Goal: Task Accomplishment & Management: Complete application form

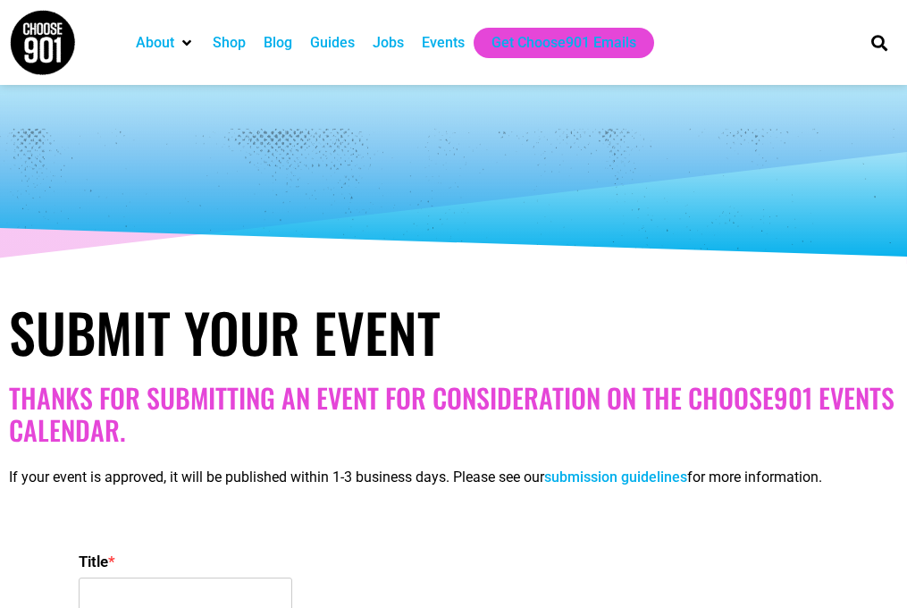
select select
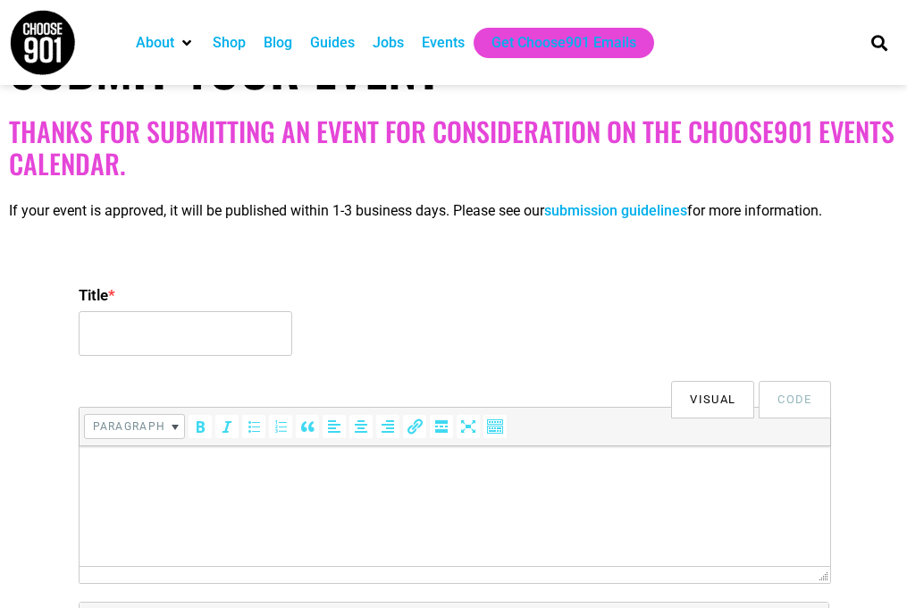
scroll to position [319, 0]
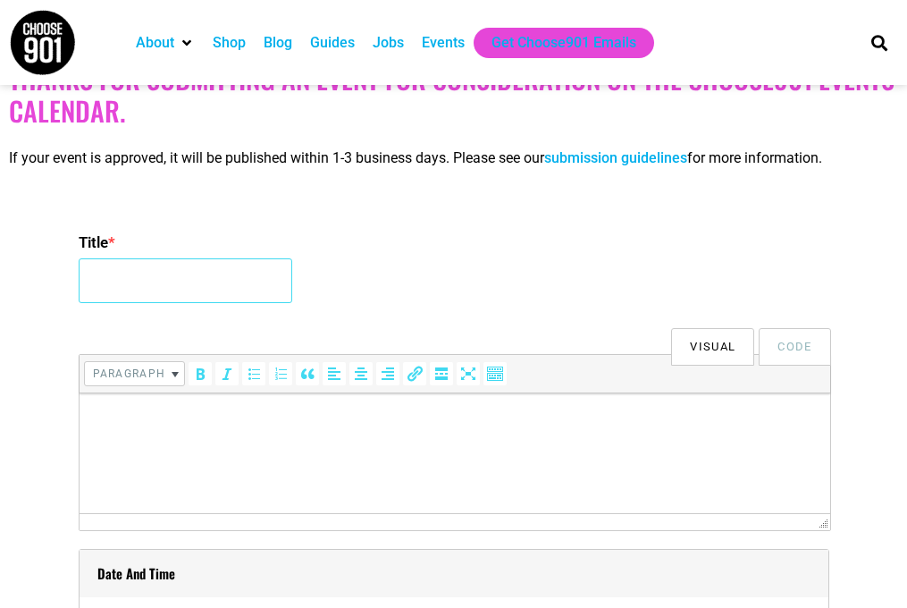
click at [215, 276] on input "Title *" at bounding box center [186, 280] width 214 height 45
paste input "Book Talk: [PERSON_NAME] on Mothership Connected"
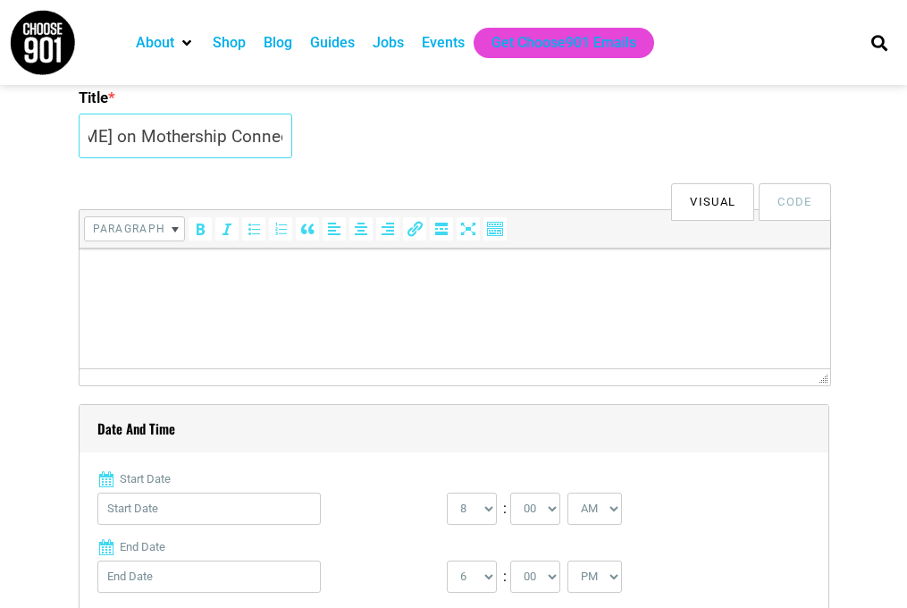
scroll to position [493, 0]
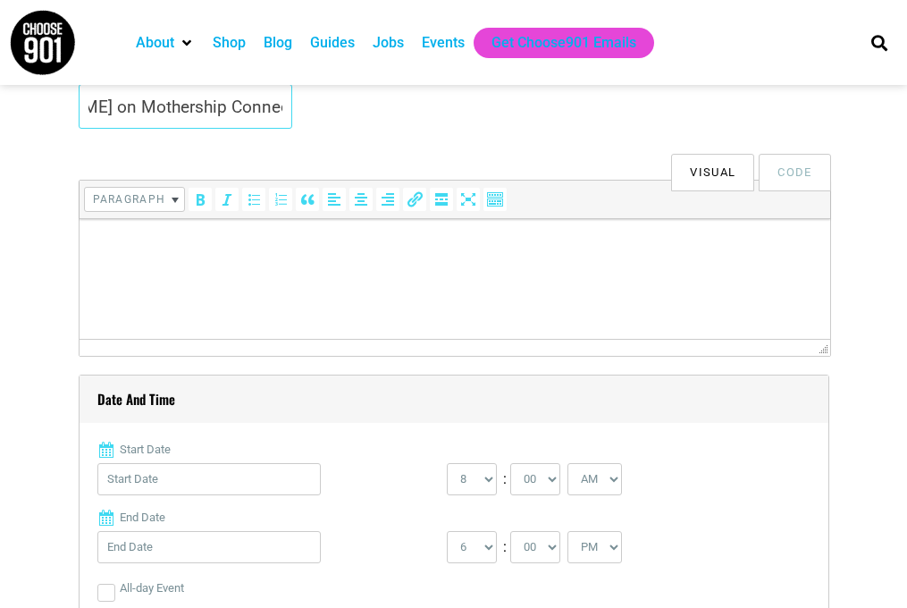
type input "Book Talk: [PERSON_NAME] on Mothership Connected"
click at [384, 269] on html at bounding box center [454, 244] width 751 height 50
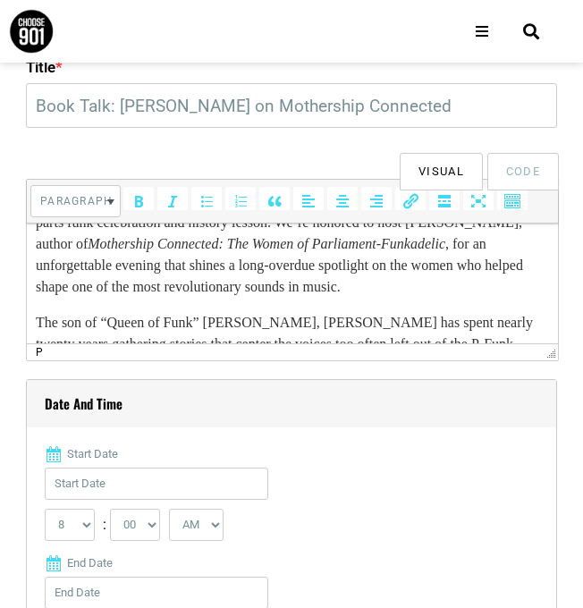
scroll to position [0, 0]
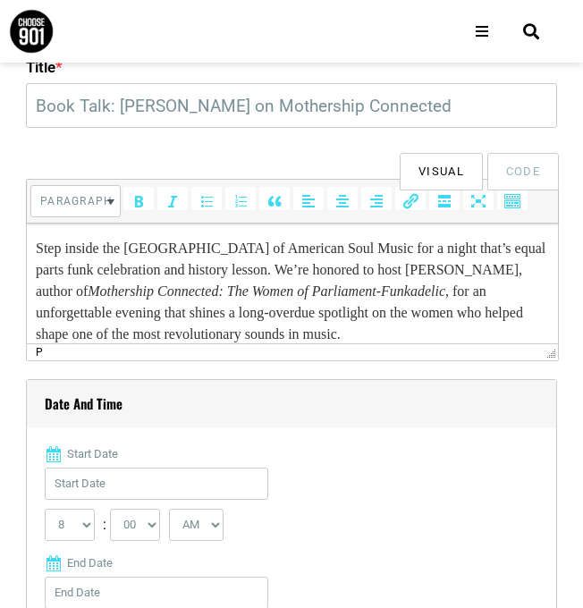
click at [40, 243] on p "Step inside the [GEOGRAPHIC_DATA] of American Soul Music for a night that’s equ…" at bounding box center [291, 291] width 513 height 107
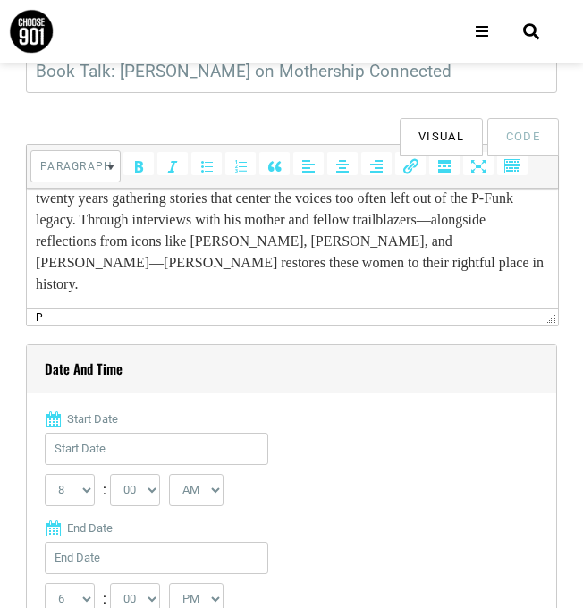
scroll to position [621, 0]
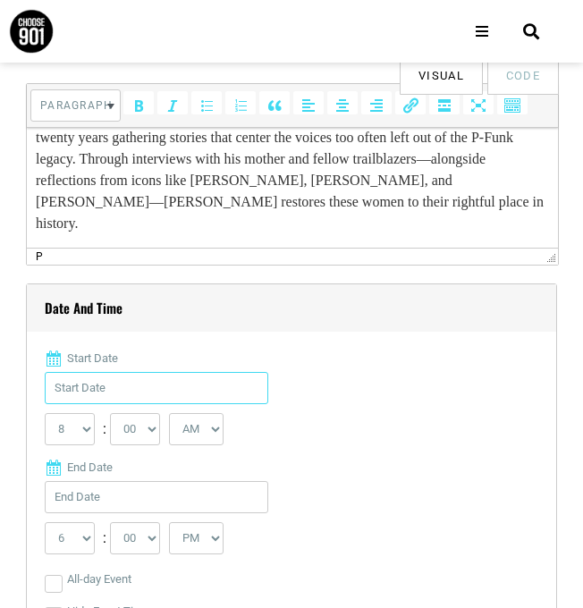
click at [155, 378] on input "Start Date" at bounding box center [156, 388] width 223 height 32
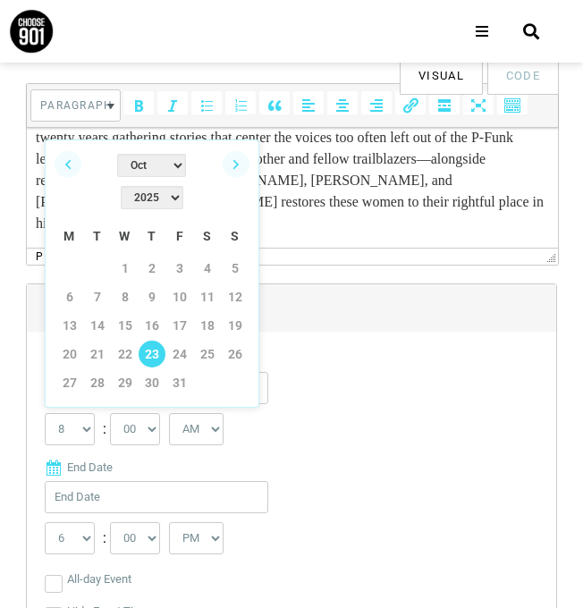
click at [153, 341] on link "23" at bounding box center [152, 354] width 27 height 27
type input "[DATE]"
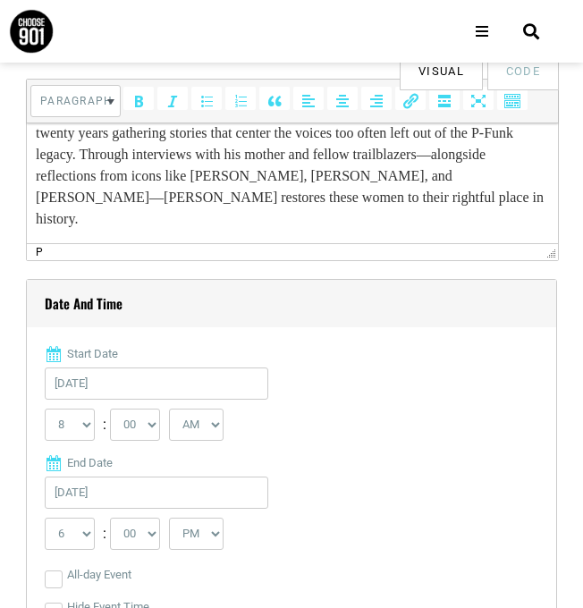
scroll to position [993, 0]
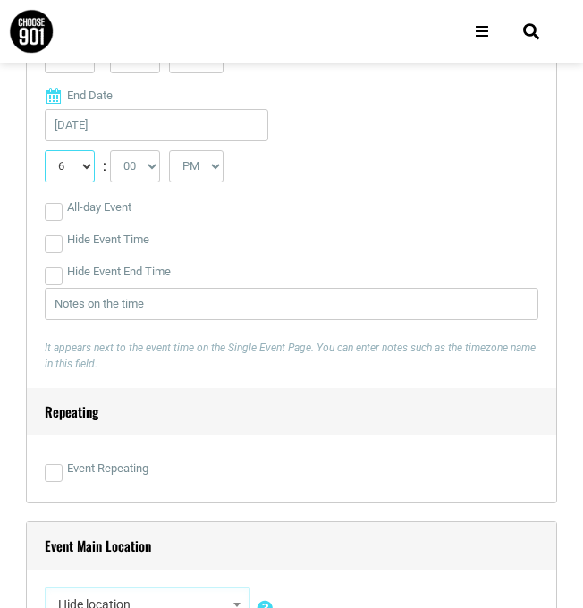
click at [76, 172] on select "1 2 3 4 5 6 7 8 9 10 11 12" at bounding box center [70, 166] width 50 height 32
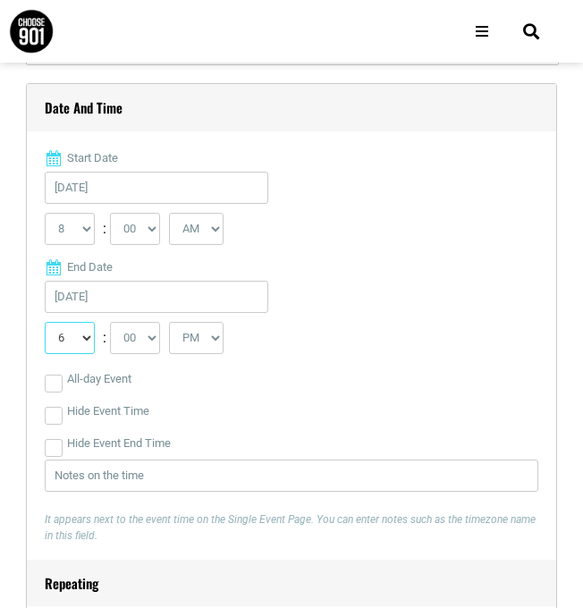
scroll to position [725, 0]
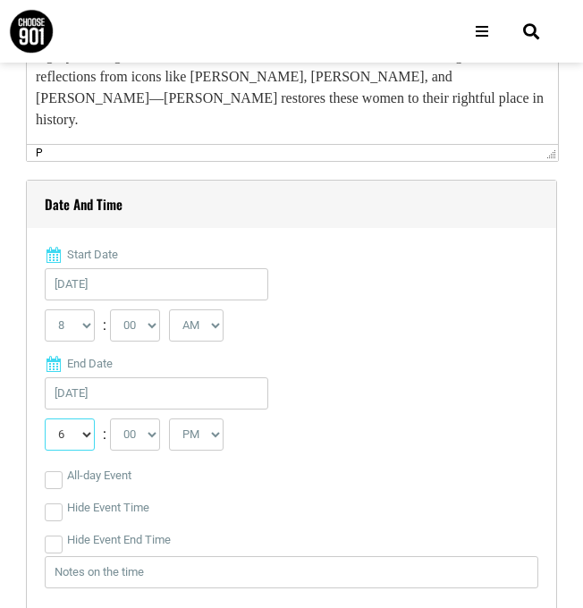
click at [81, 439] on select "1 2 3 4 5 6 7 8 9 10 11 12" at bounding box center [70, 434] width 50 height 32
click at [76, 332] on select "0 1 2 3 4 5 6 7 8 9 10 11 12" at bounding box center [70, 325] width 50 height 32
select select "6"
click at [45, 309] on select "0 1 2 3 4 5 6 7 8 9 10 11 12" at bounding box center [70, 325] width 50 height 32
click at [207, 326] on select "AM PM" at bounding box center [196, 325] width 55 height 32
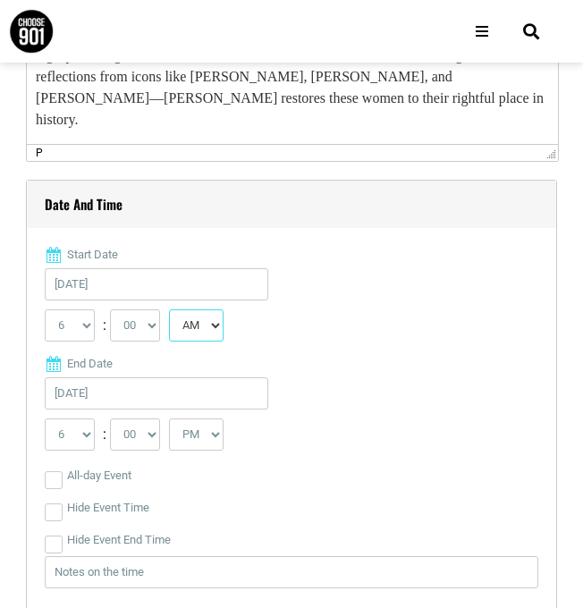
select select "PM"
click at [172, 309] on select "AM PM" at bounding box center [196, 325] width 55 height 32
click at [87, 440] on select "1 2 3 4 5 6 7 8 9 10 11 12" at bounding box center [70, 434] width 50 height 32
select select "7"
click at [45, 418] on select "1 2 3 4 5 6 7 8 9 10 11 12" at bounding box center [70, 434] width 50 height 32
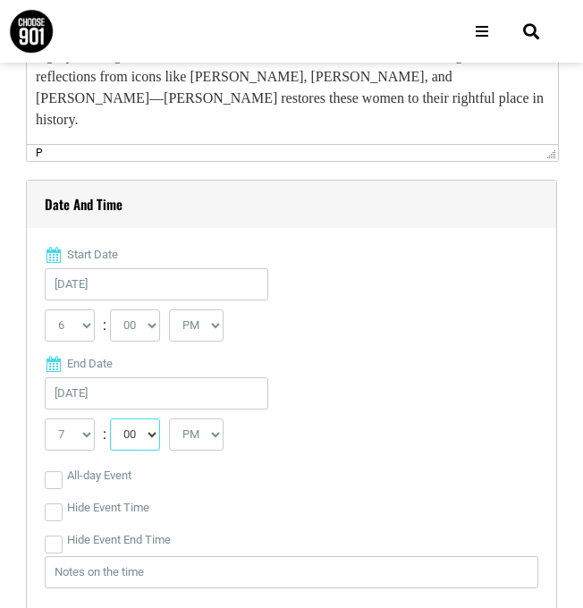
click at [159, 434] on select "00 05 10 15 20 25 30 35 40 45 50 55" at bounding box center [135, 434] width 50 height 32
select select "30"
click at [111, 418] on select "00 05 10 15 20 25 30 35 40 45 50 55" at bounding box center [135, 434] width 50 height 32
click at [252, 475] on div "All-day Event" at bounding box center [291, 475] width 493 height 32
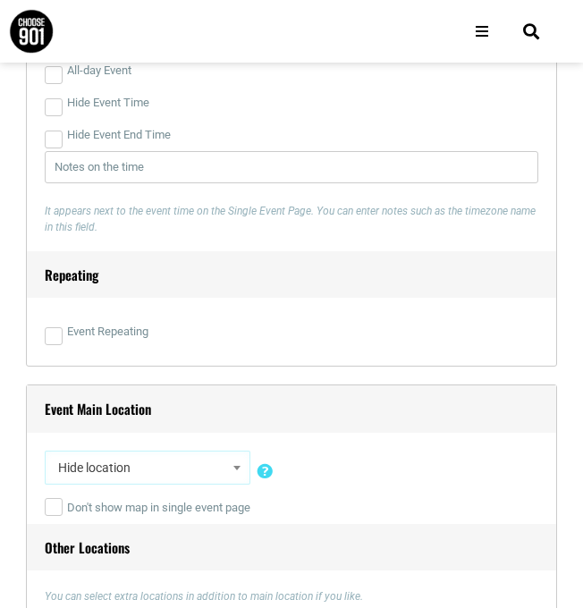
scroll to position [1191, 0]
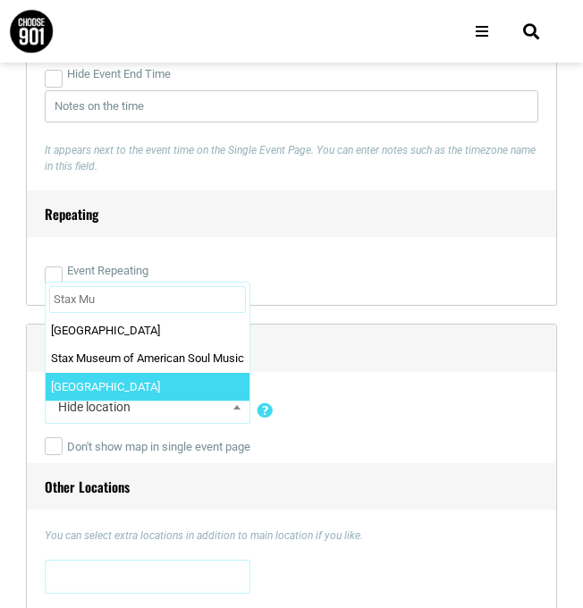
type input "Stax Mus"
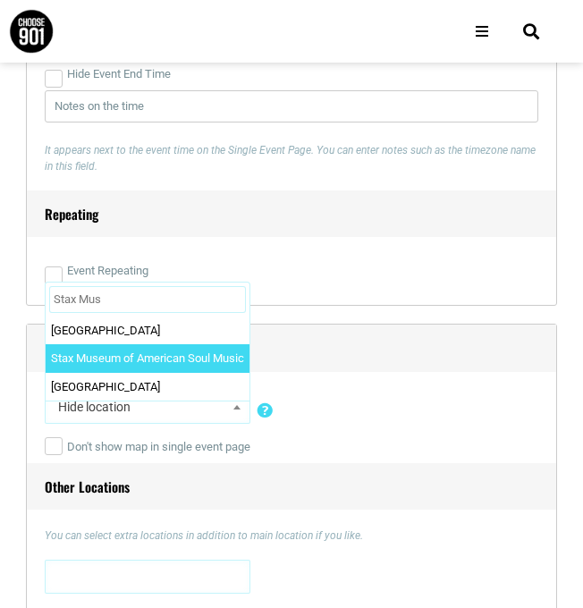
select select "88"
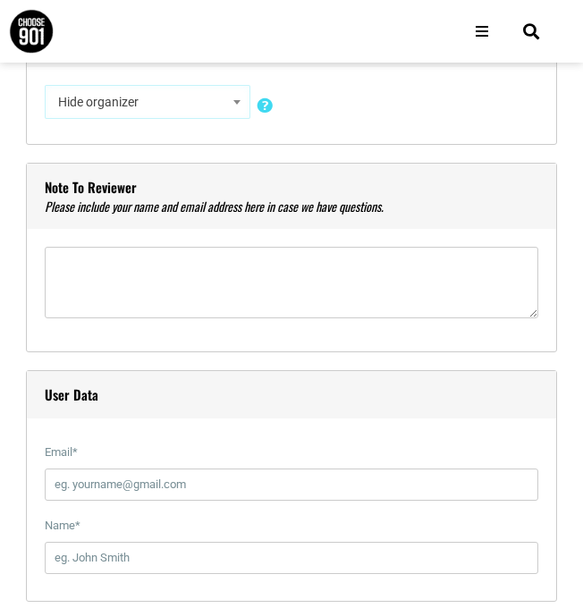
scroll to position [1900, 0]
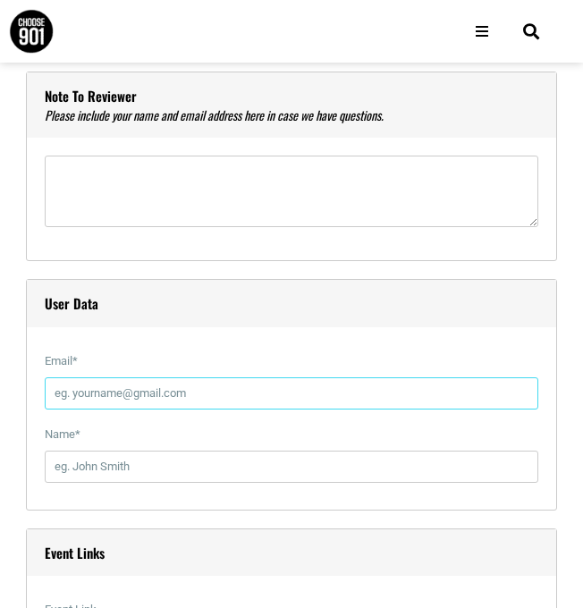
click at [194, 396] on input "Email *" at bounding box center [291, 393] width 493 height 32
type input "[EMAIL_ADDRESS][PERSON_NAME][DOMAIN_NAME]"
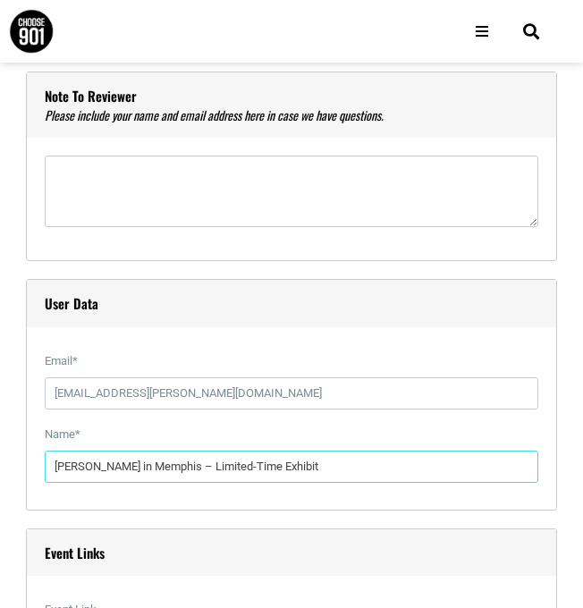
click at [203, 464] on input "[PERSON_NAME] in Memphis – Limited-Time Exhibit" at bounding box center [291, 466] width 493 height 32
type input "[PERSON_NAME]"
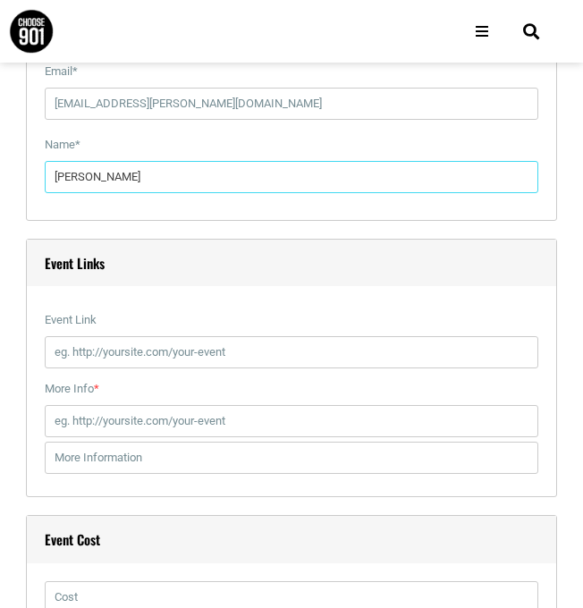
scroll to position [2193, 0]
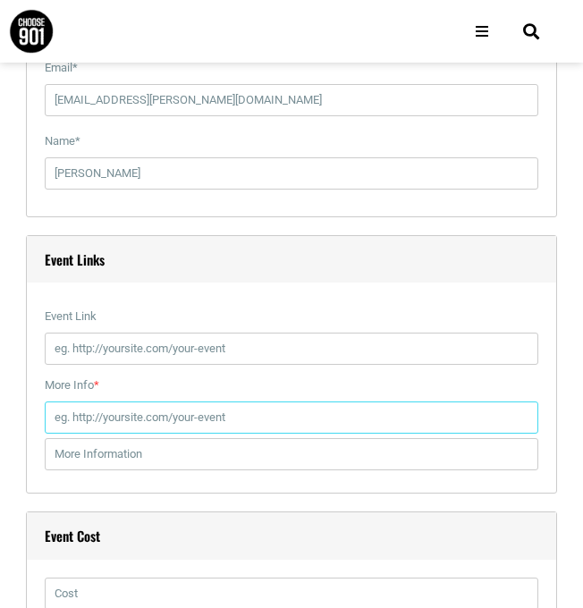
click at [214, 419] on input "More Info *" at bounding box center [291, 417] width 493 height 32
paste input "[URL][DOMAIN_NAME][PERSON_NAME]"
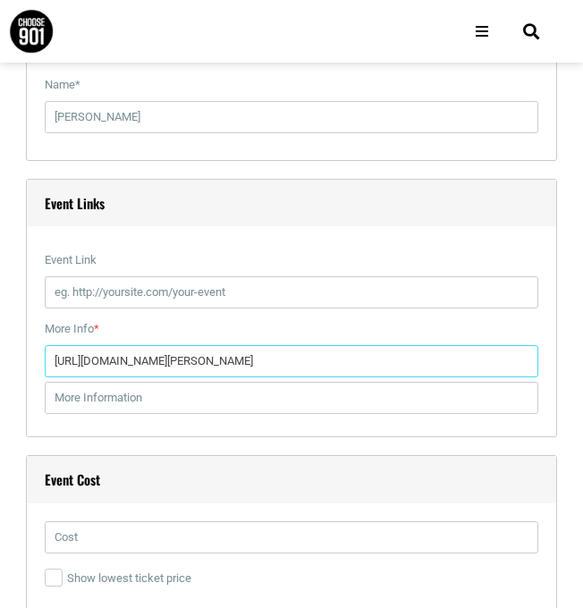
scroll to position [2276, 0]
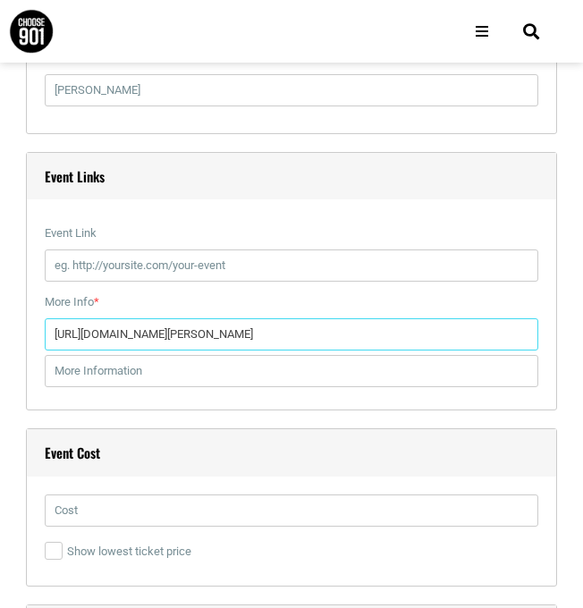
type input "[URL][DOMAIN_NAME][PERSON_NAME]"
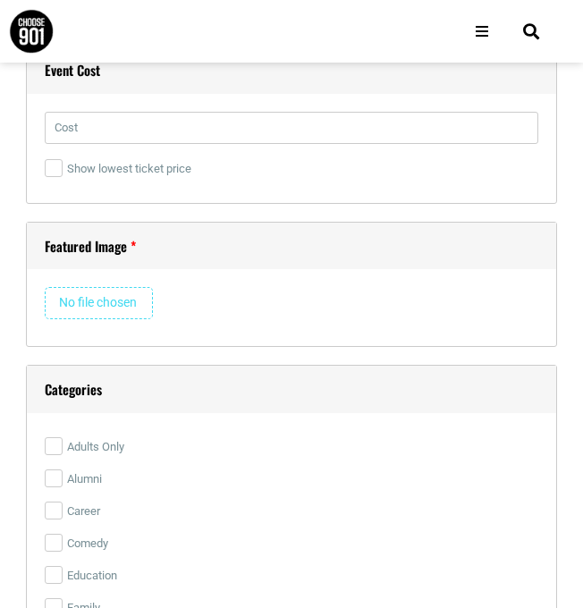
scroll to position [2695, 0]
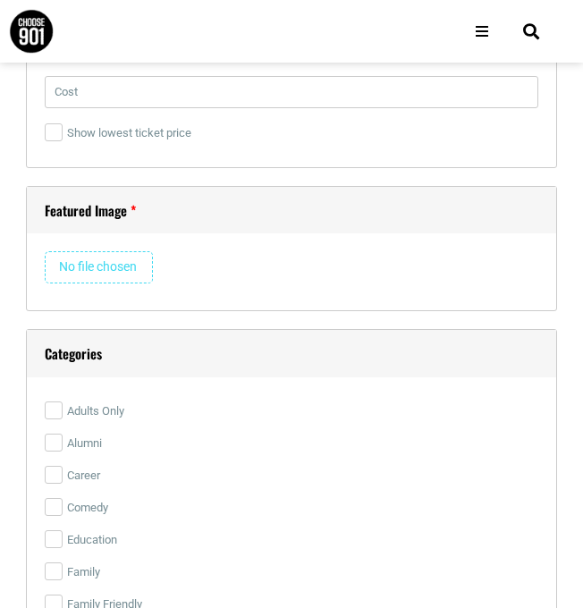
click at [142, 282] on div "Remove Image" at bounding box center [291, 271] width 493 height 41
click at [132, 267] on input "file" at bounding box center [99, 267] width 108 height 32
type input "C:\fakepath\Eventbrite Banner (2).png"
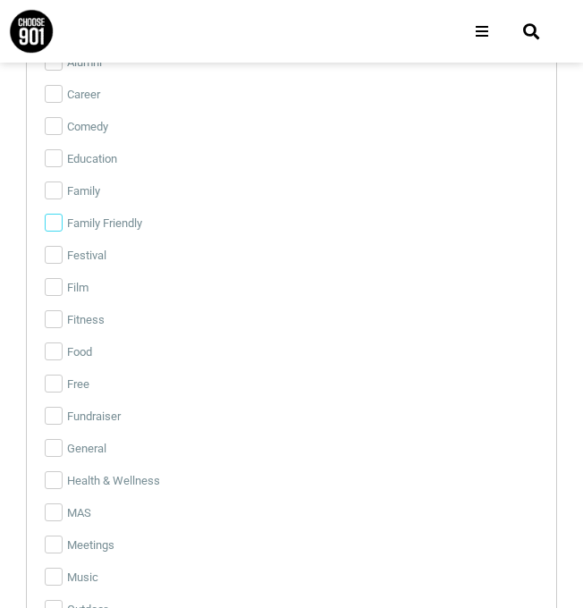
scroll to position [3336, 0]
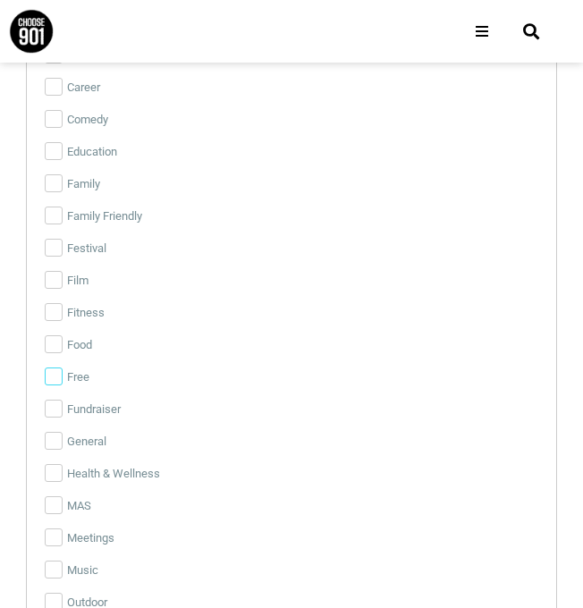
click at [53, 381] on input "Free" at bounding box center [54, 376] width 18 height 18
checkbox input "true"
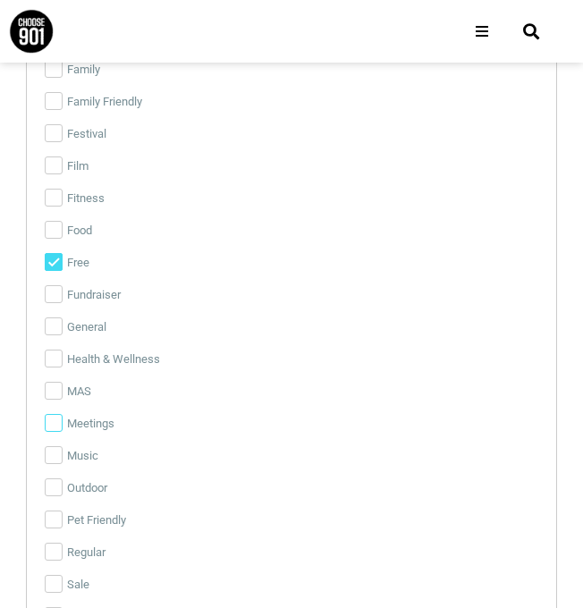
scroll to position [3456, 0]
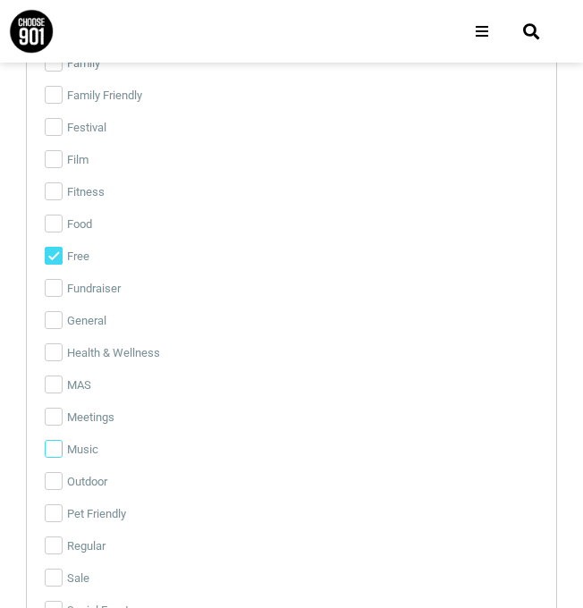
click at [50, 444] on input "Music" at bounding box center [54, 449] width 18 height 18
checkbox input "true"
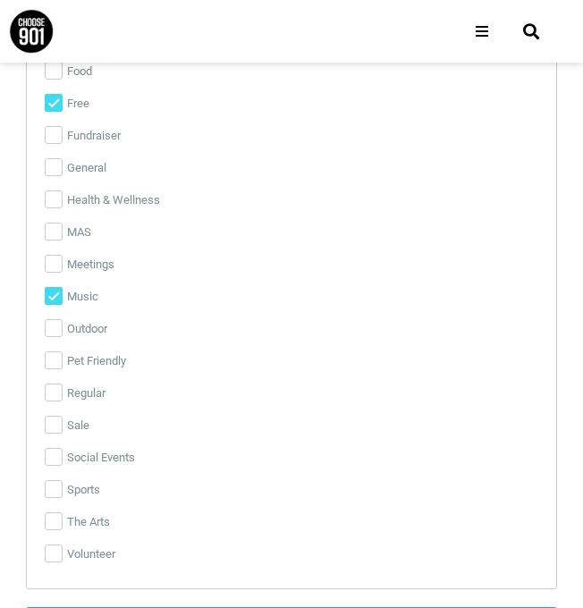
scroll to position [3611, 0]
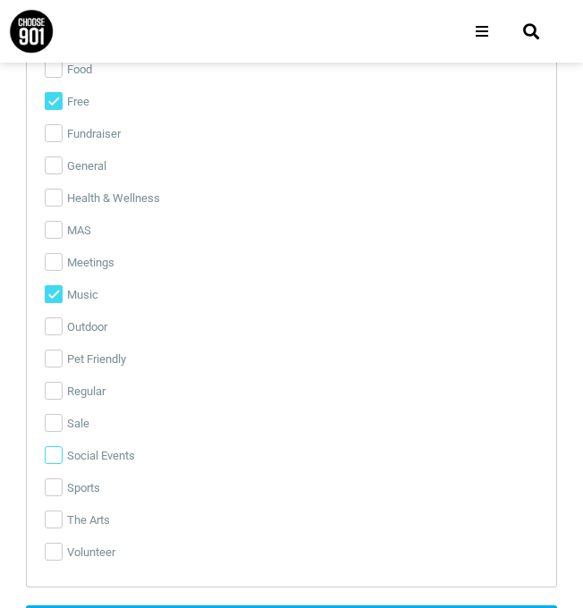
click at [53, 448] on input "Social Events" at bounding box center [54, 455] width 18 height 18
checkbox input "true"
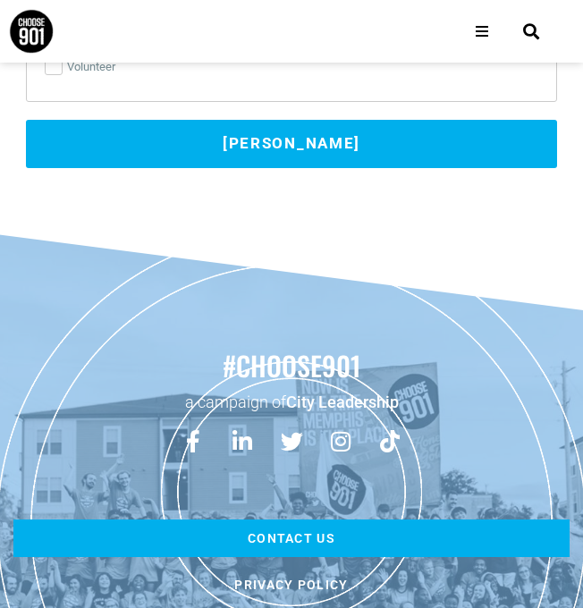
scroll to position [3880, 0]
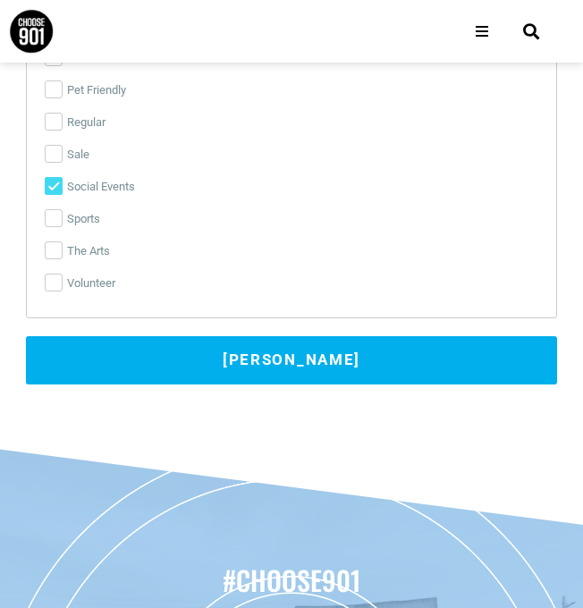
click at [83, 359] on button "[PERSON_NAME]" at bounding box center [291, 360] width 531 height 48
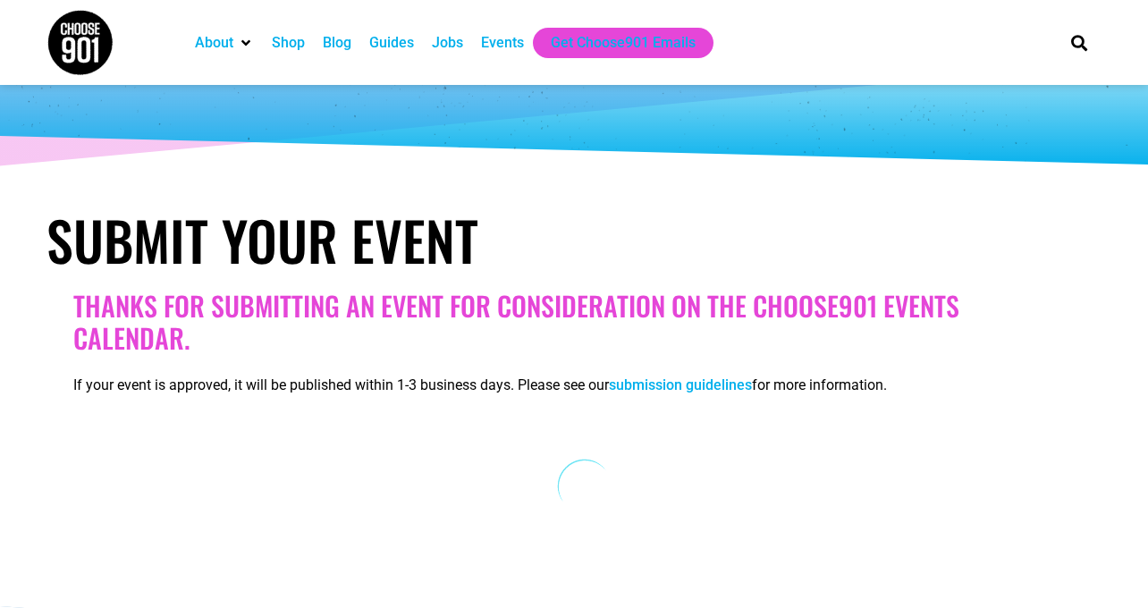
scroll to position [78, 0]
